Goal: Contribute content

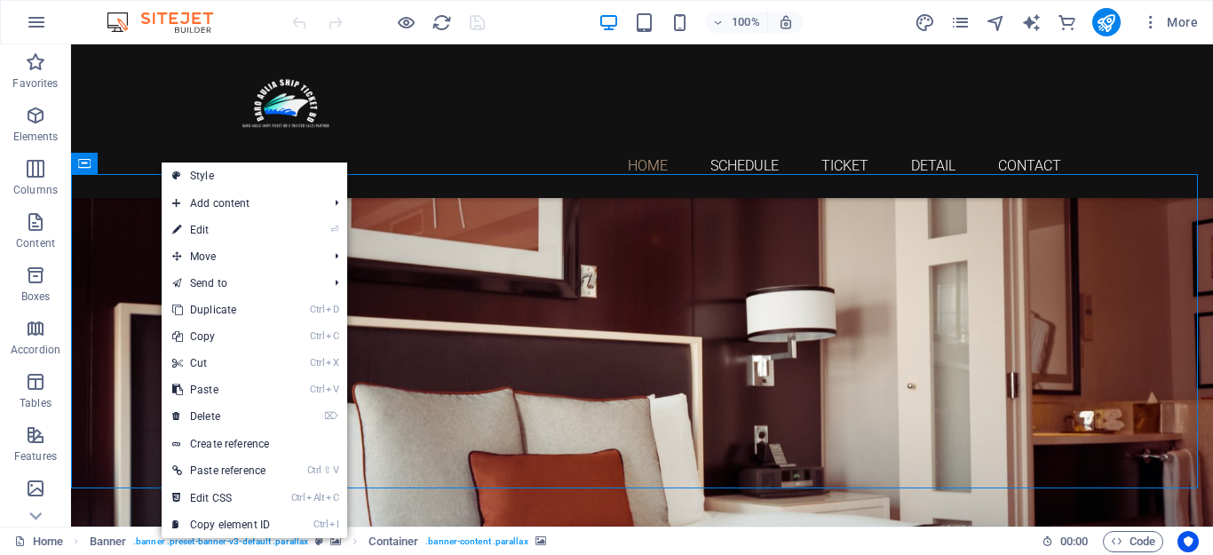
drag, startPoint x: 325, startPoint y: 282, endPoint x: 216, endPoint y: 226, distance: 122.8
click at [216, 226] on link "⏎ Edit" at bounding box center [221, 230] width 119 height 27
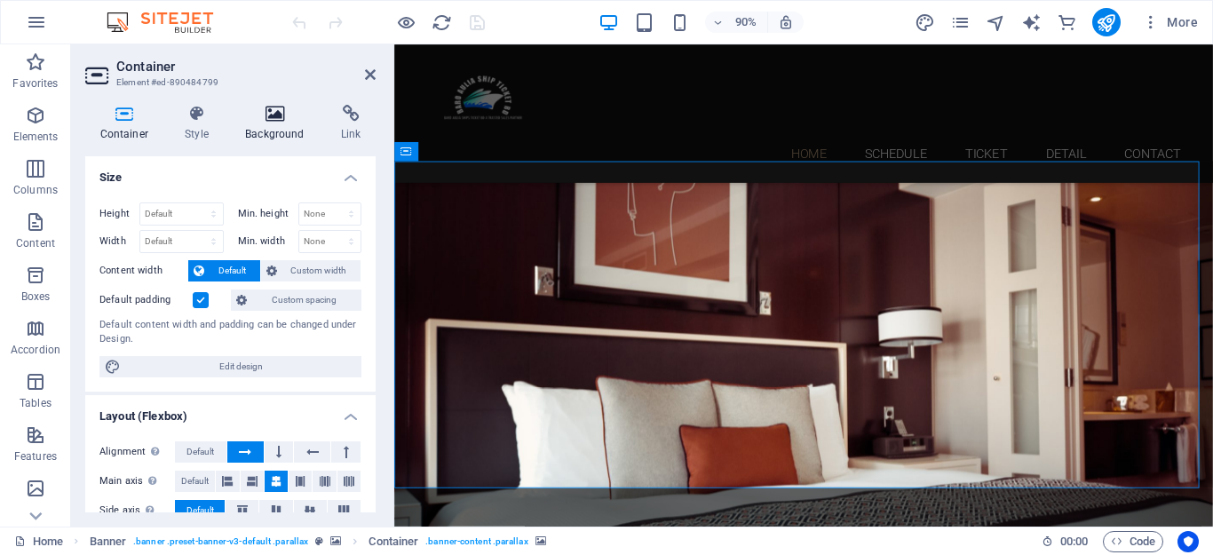
click at [280, 115] on icon at bounding box center [275, 114] width 89 height 18
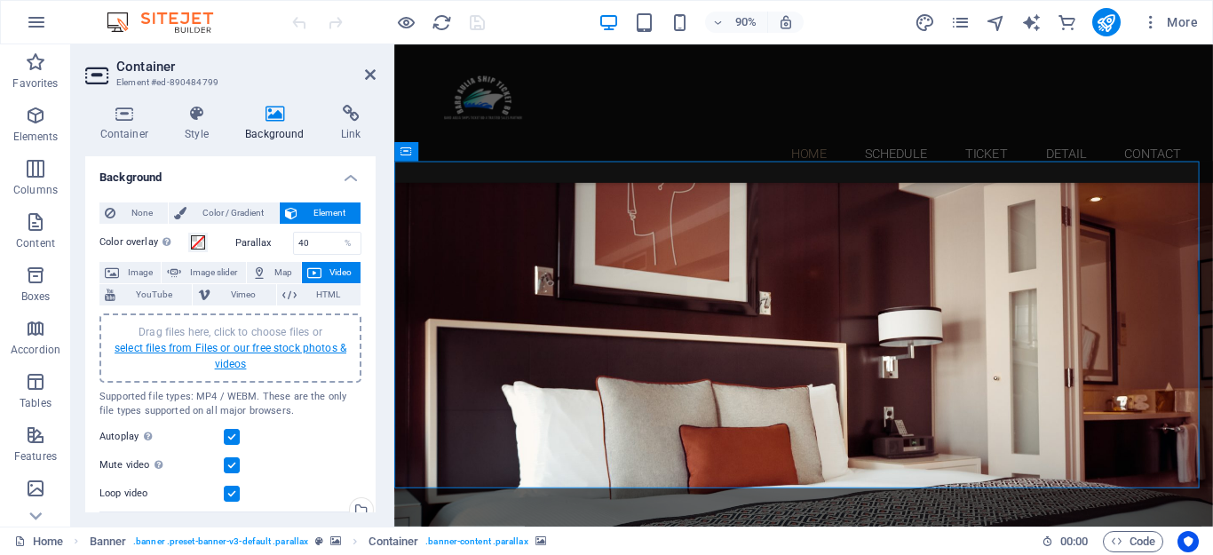
click at [246, 348] on link "select files from Files or our free stock photos & videos" at bounding box center [231, 356] width 232 height 28
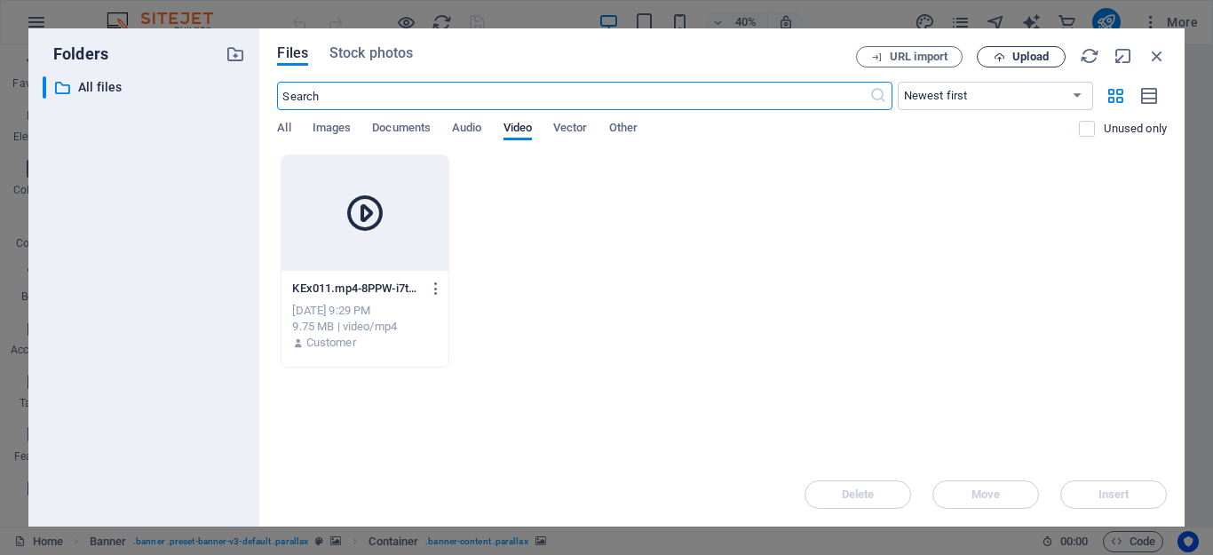
click at [990, 57] on span "Upload" at bounding box center [1021, 58] width 73 height 12
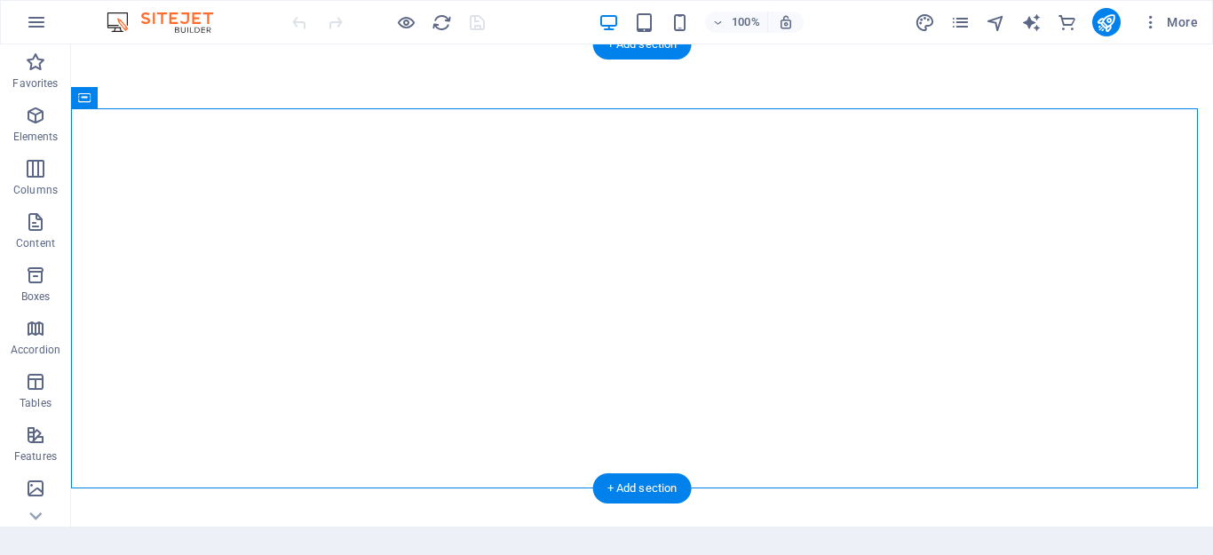
click at [160, 264] on div "Drag here to replace the existing content. Press “Ctrl” if you want to create a…" at bounding box center [642, 285] width 1142 height 482
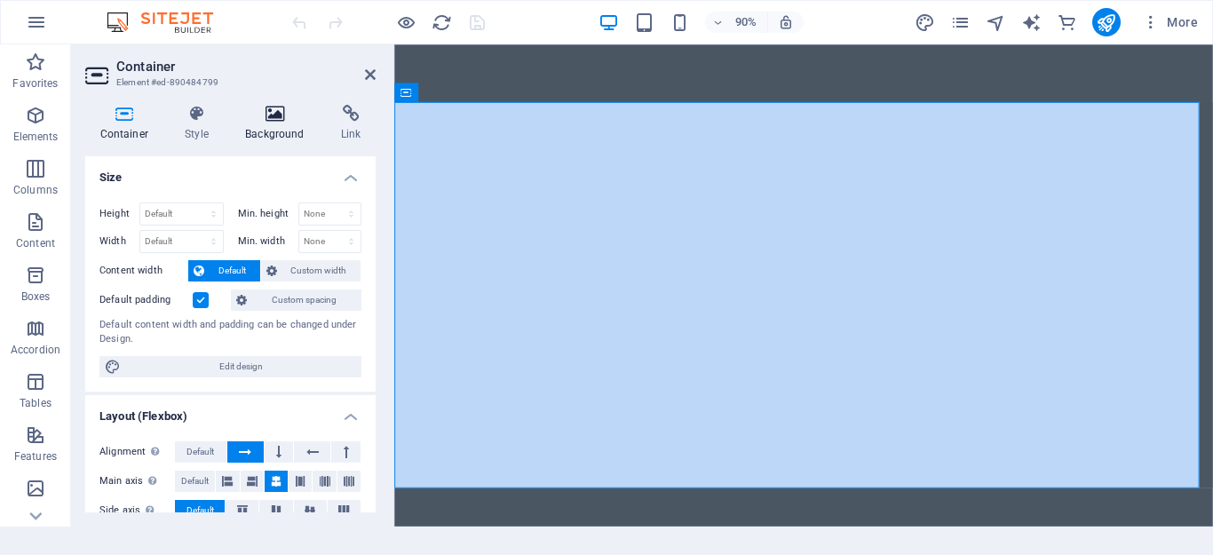
click at [274, 125] on h4 "Background" at bounding box center [279, 123] width 96 height 37
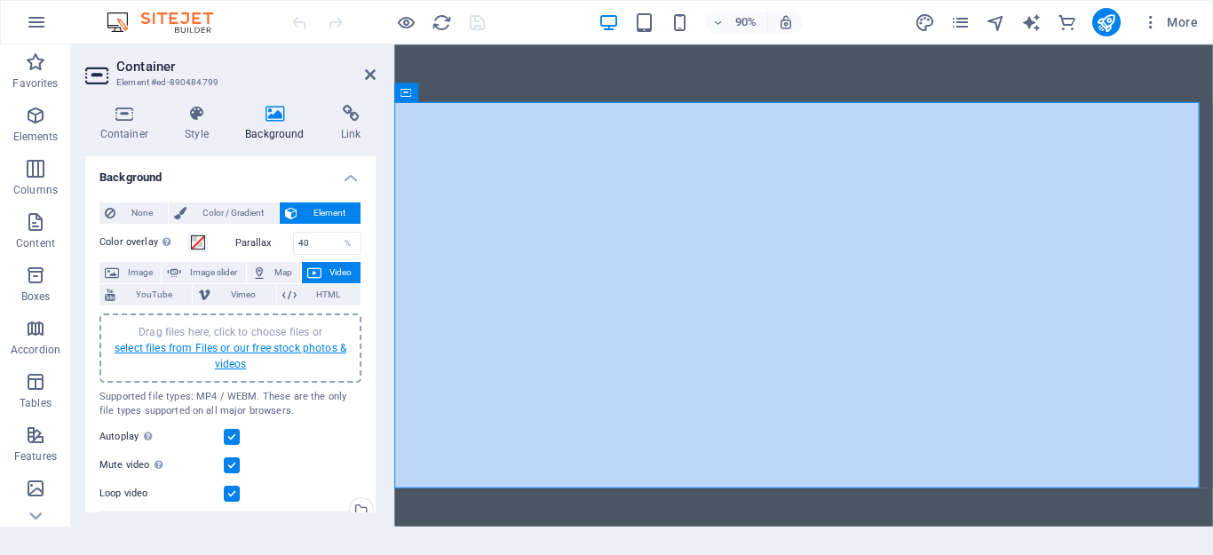
click at [227, 347] on link "select files from Files or our free stock photos & videos" at bounding box center [231, 356] width 232 height 28
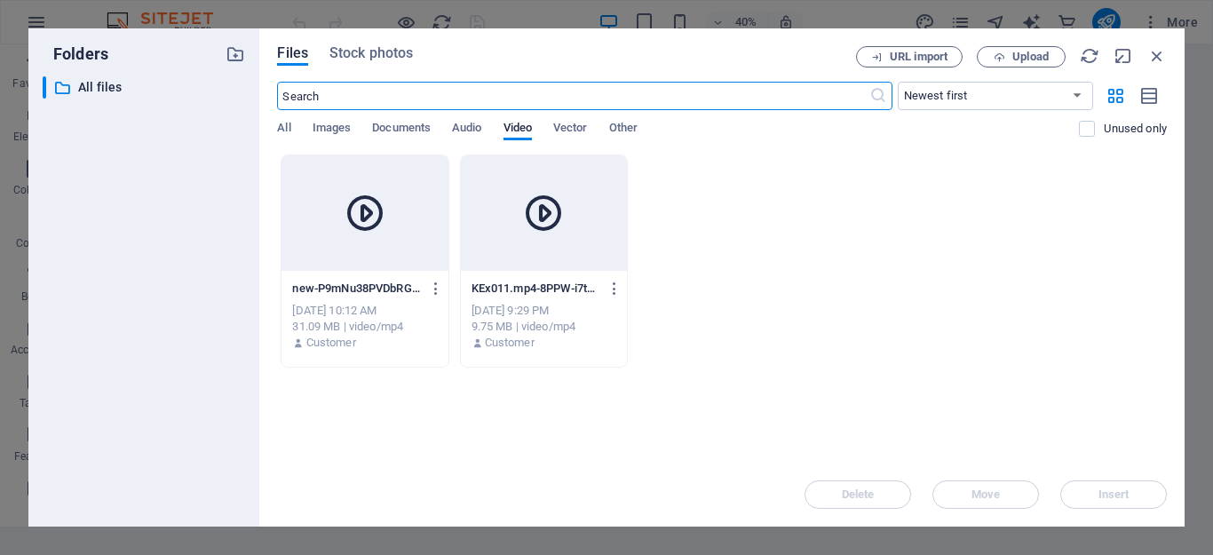
click at [362, 257] on div at bounding box center [365, 212] width 166 height 115
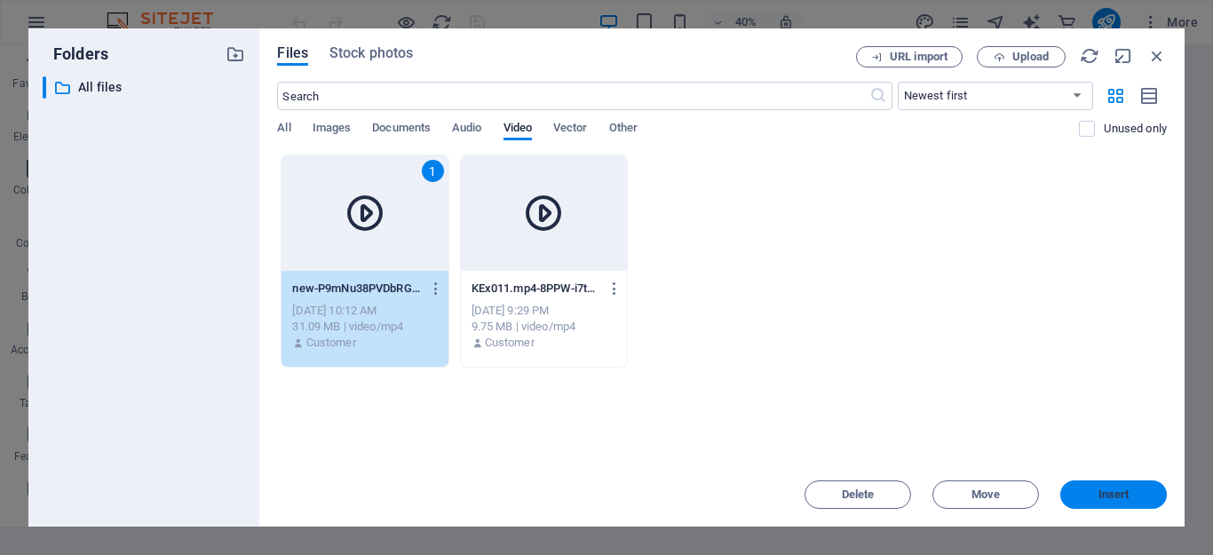
click at [1114, 503] on button "Insert" at bounding box center [1114, 495] width 107 height 28
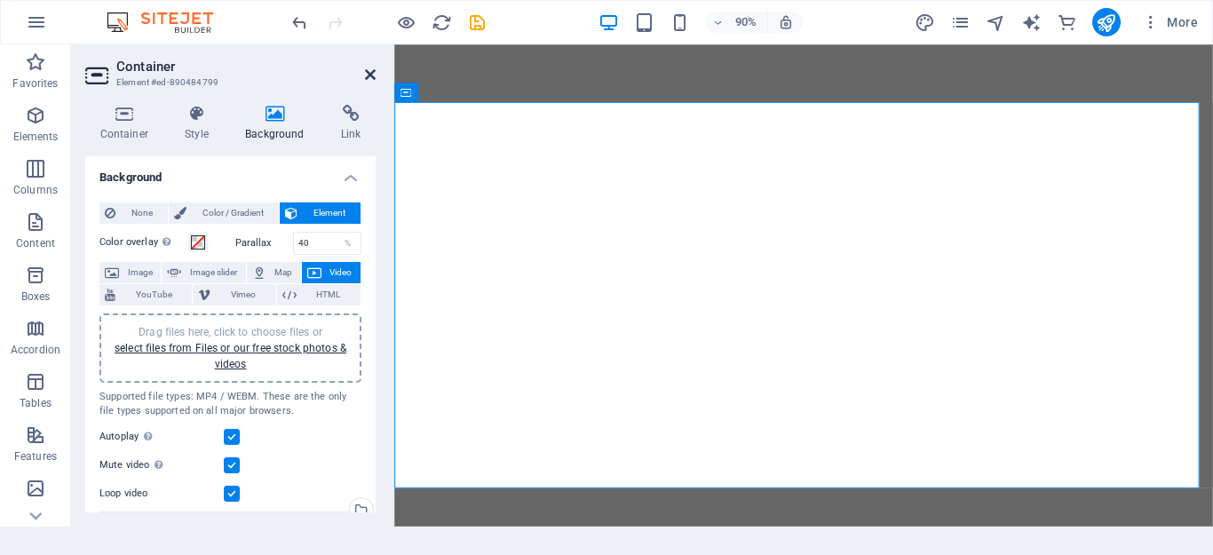
click at [367, 76] on icon at bounding box center [370, 75] width 11 height 14
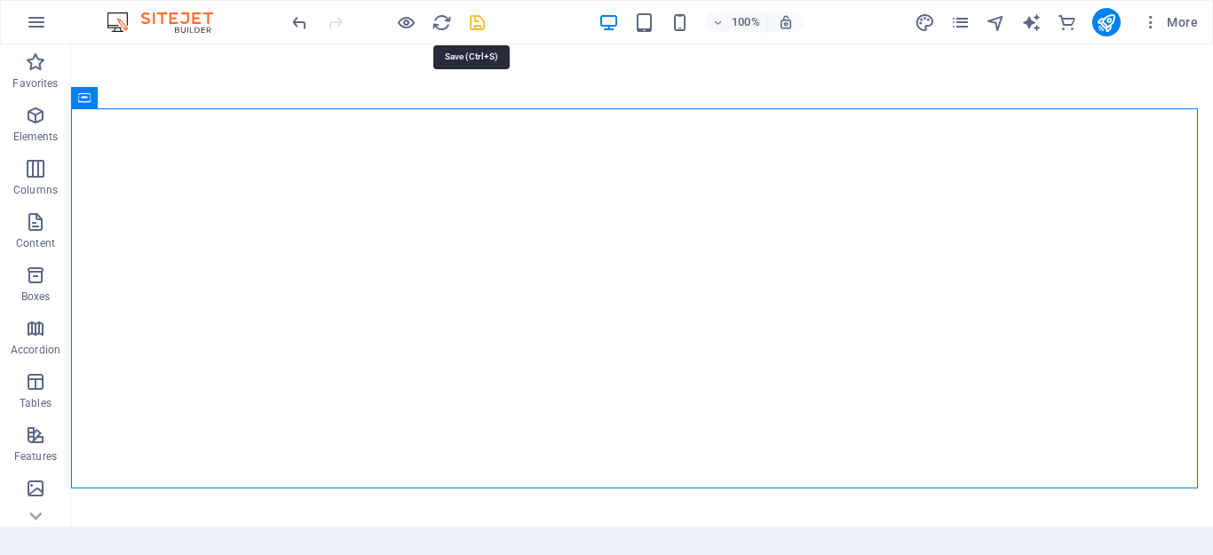
click at [472, 20] on icon "save" at bounding box center [477, 22] width 20 height 20
click at [472, 20] on div at bounding box center [388, 22] width 199 height 28
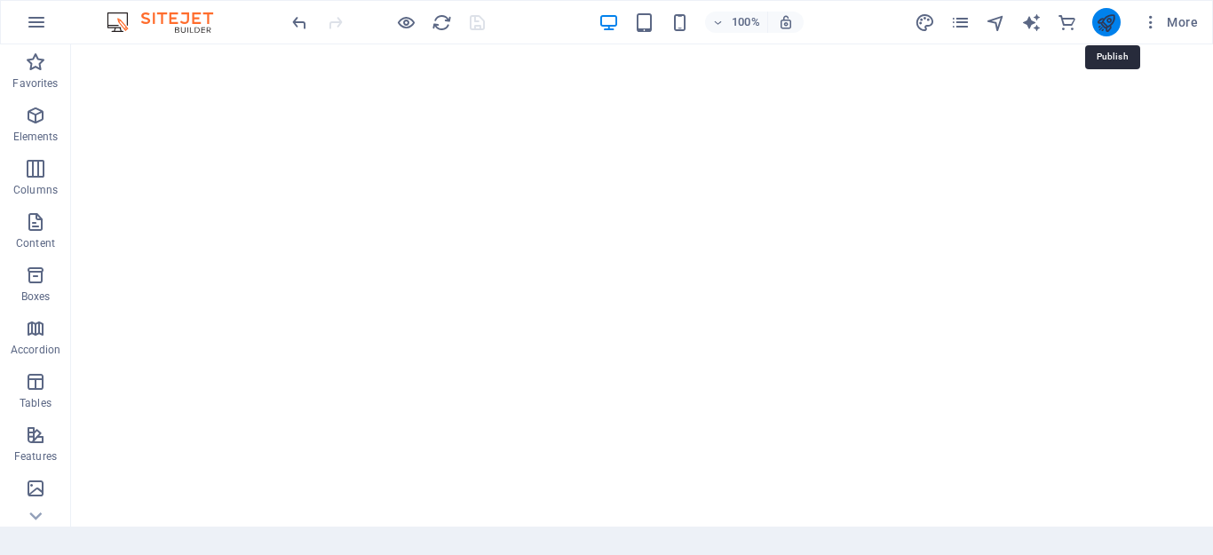
click at [1110, 18] on icon "publish" at bounding box center [1106, 22] width 20 height 20
